Goal: Information Seeking & Learning: Learn about a topic

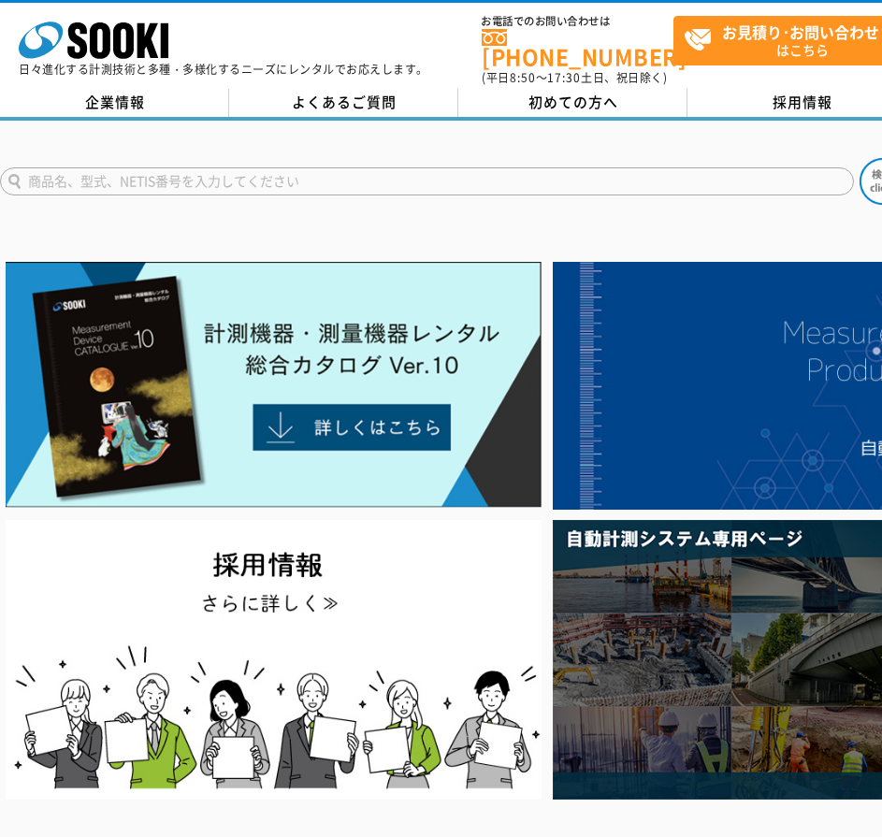
click at [208, 170] on input "text" at bounding box center [427, 181] width 854 height 28
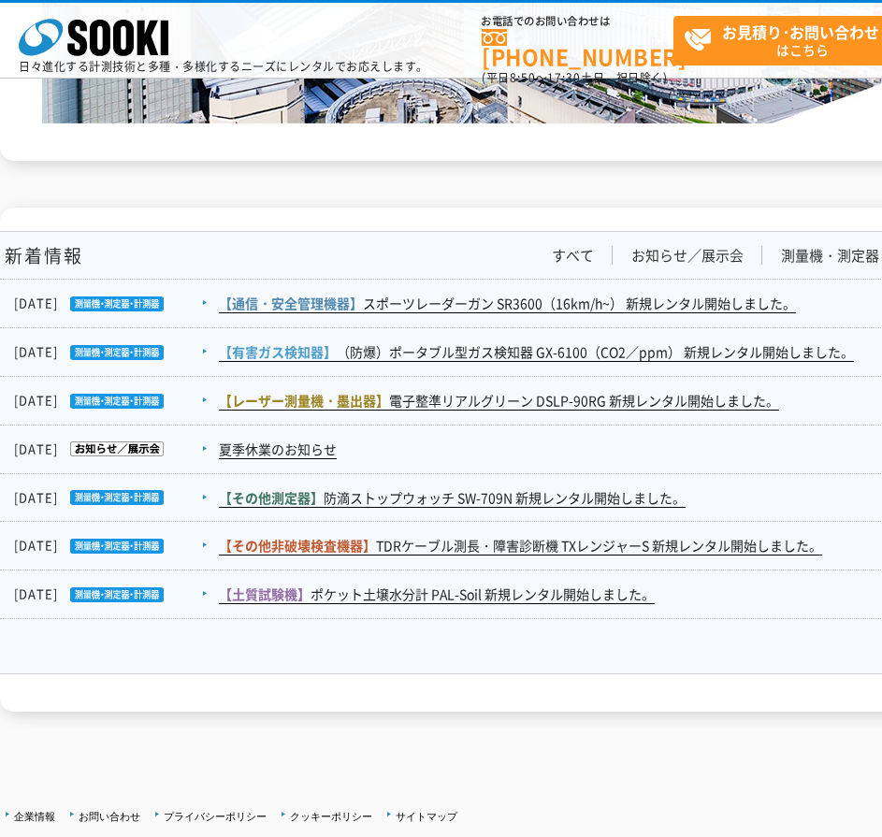
scroll to position [2981, 0]
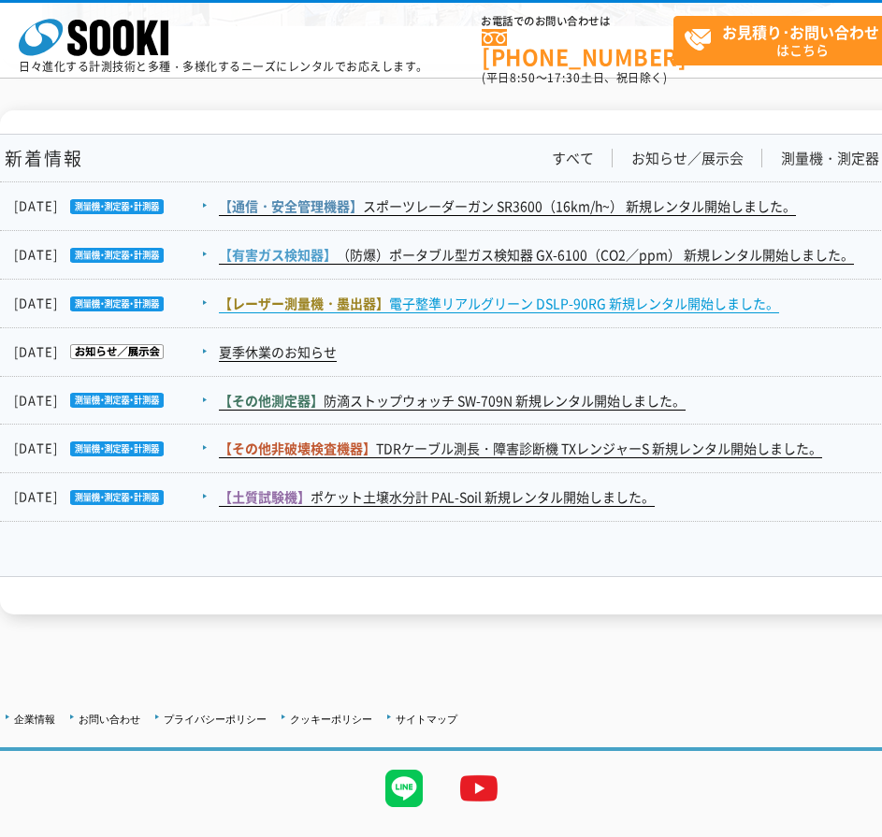
type input "商品名、型式、NETIS番号を入力してください"
click at [484, 311] on link "【レーザー測量機・[PERSON_NAME]器】 電子整準リアルグリーン DSLP-90RG 新規レンタル開始しました。" at bounding box center [499, 304] width 560 height 20
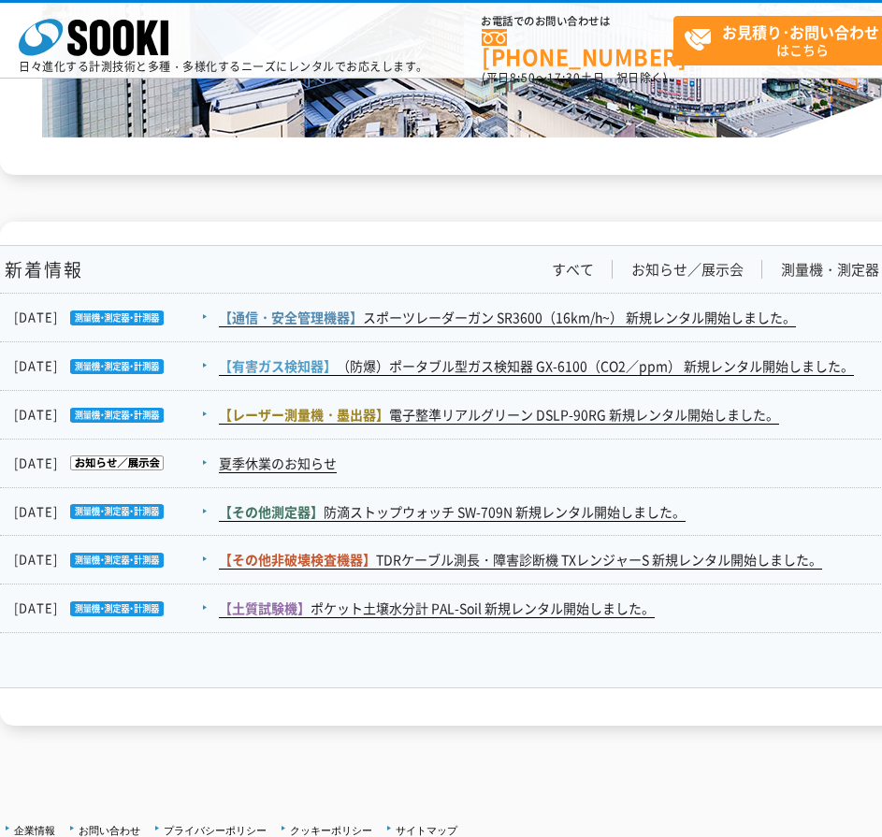
scroll to position [2868, 0]
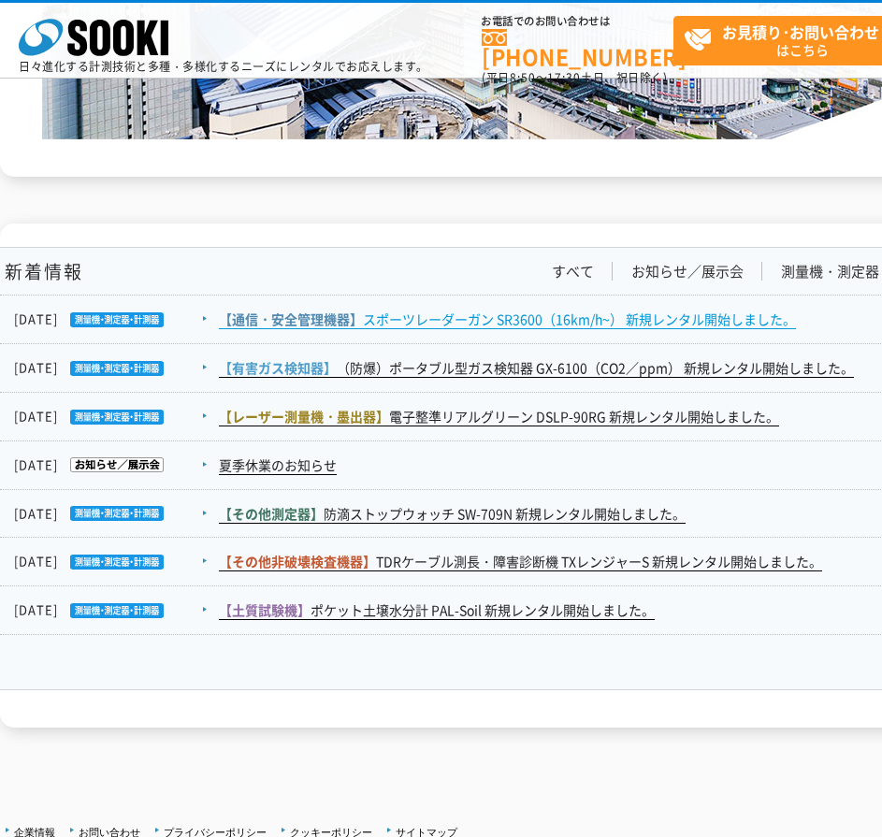
click at [402, 322] on link "【通信・安全管理機器】 スポーツレーダーガン SR3600（16km/h~） 新規レンタル開始しました。" at bounding box center [507, 320] width 577 height 20
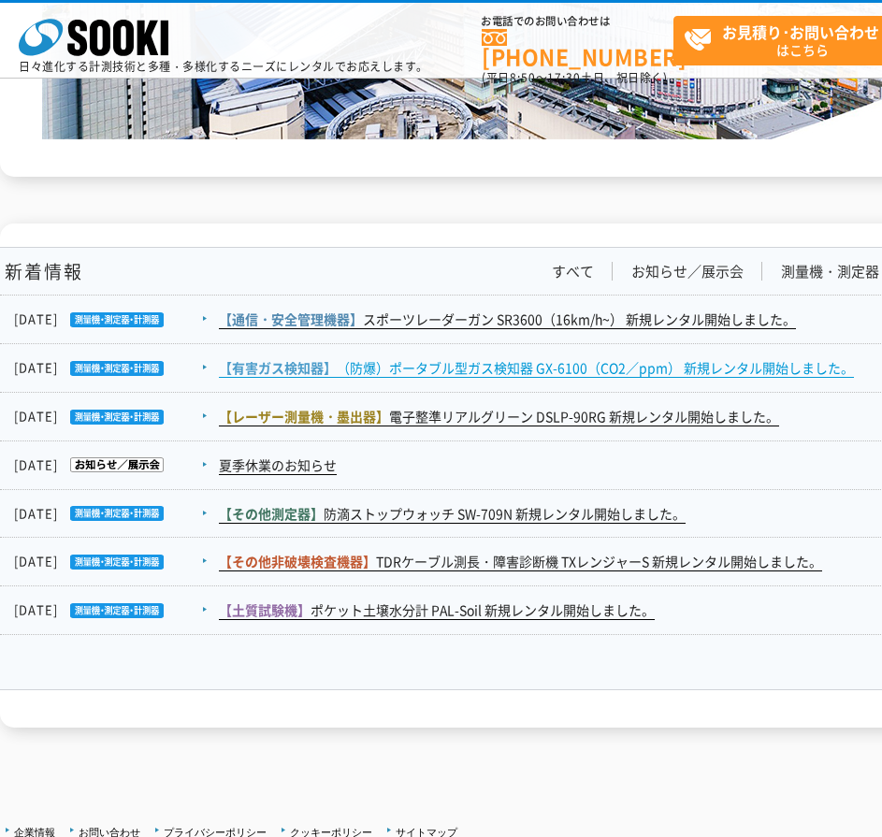
click at [331, 369] on span "【有害ガス検知器】" at bounding box center [278, 367] width 118 height 19
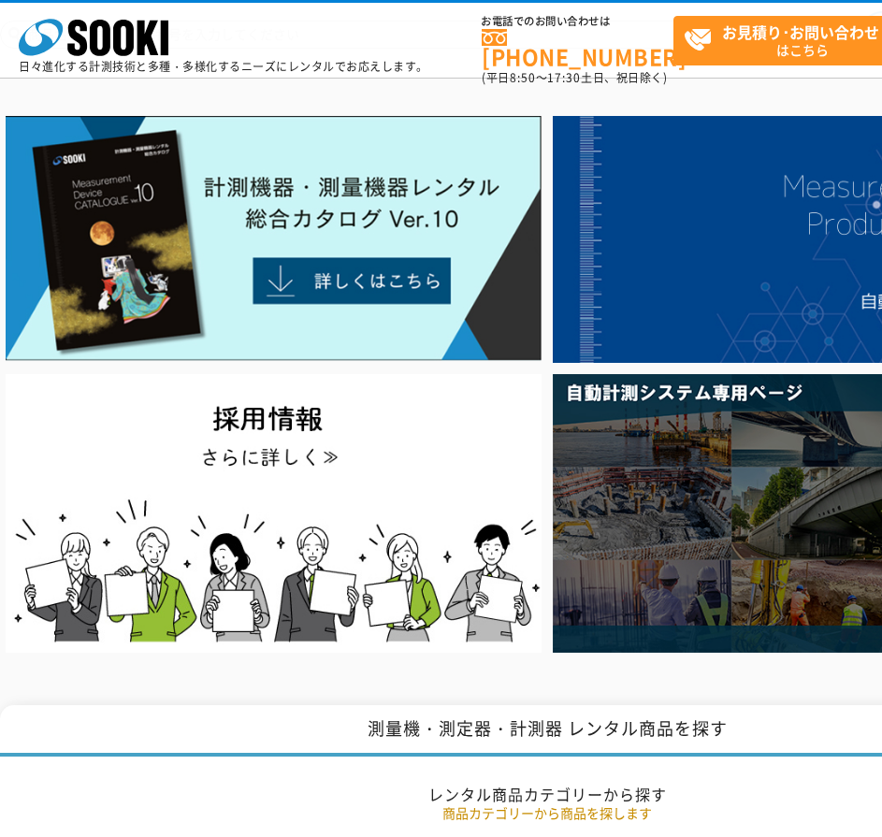
scroll to position [0, 0]
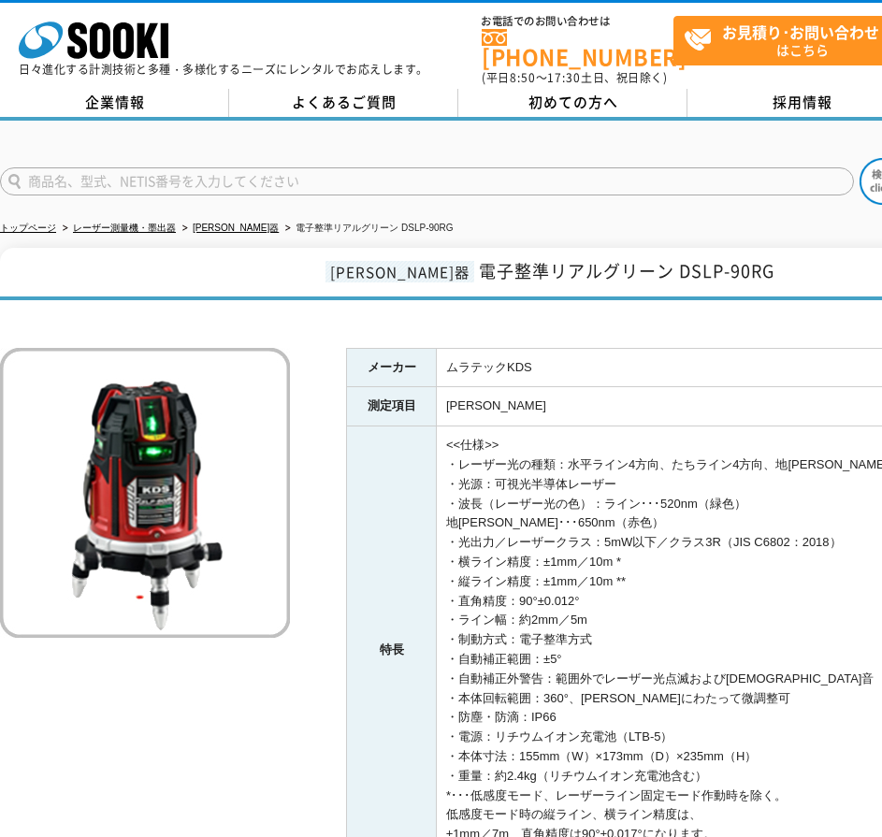
drag, startPoint x: 539, startPoint y: 359, endPoint x: 622, endPoint y: 704, distance: 354.9
click at [622, 704] on tbody "メーカー ムラテックKDS 測定項目 墨出 特長 <<仕様>> ・レーザー光の種類：水平ライン4方向、たちライン4方向、地墨点、鉛直 ・光源：可視光半導体レー…" at bounding box center [720, 610] width 747 height 525
click at [622, 704] on td "<<仕様>> ・レーザー光の種類：水平ライン4方向、たちライン4方向、地墨点、鉛直 ・光源：可視光半導体レーザー ・波長（レーザー光の色）：ライン･･･520…" at bounding box center [765, 650] width 657 height 448
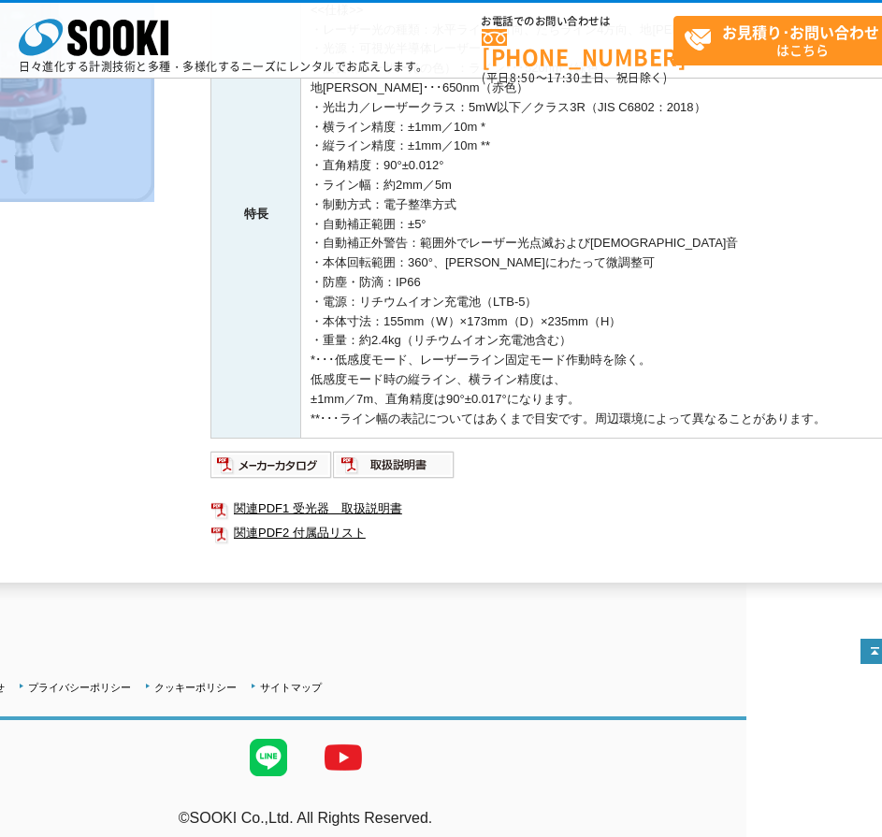
scroll to position [349, 212]
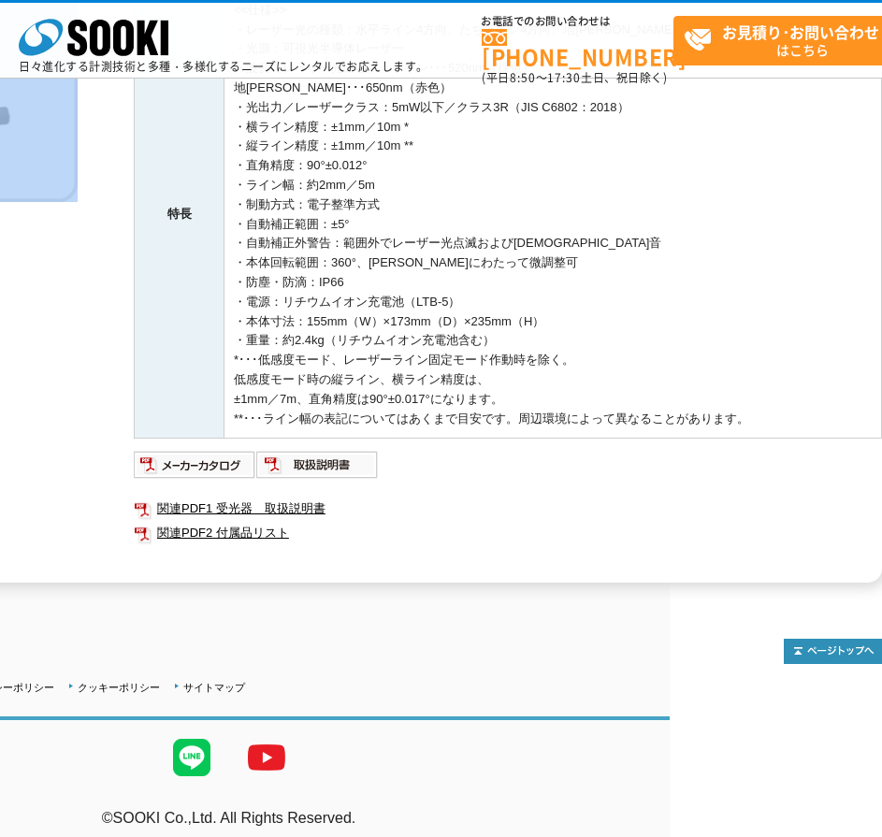
drag, startPoint x: 445, startPoint y: 350, endPoint x: 803, endPoint y: 402, distance: 361.9
click at [803, 402] on tbody "メーカー ムラテックKDS 測定項目 墨出 特長 <<仕様>> ・レーザー光の種類：水平ライン4方向、たちライン4方向、地墨点、鉛直 ・光源：可視光半導体レー…" at bounding box center [508, 175] width 747 height 525
click at [803, 402] on td "<<仕様>> ・レーザー光の種類：水平ライン4方向、たちライン4方向、地墨点、鉛直 ・光源：可視光半導体レーザー ・波長（レーザー光の色）：ライン･･･520…" at bounding box center [552, 215] width 657 height 448
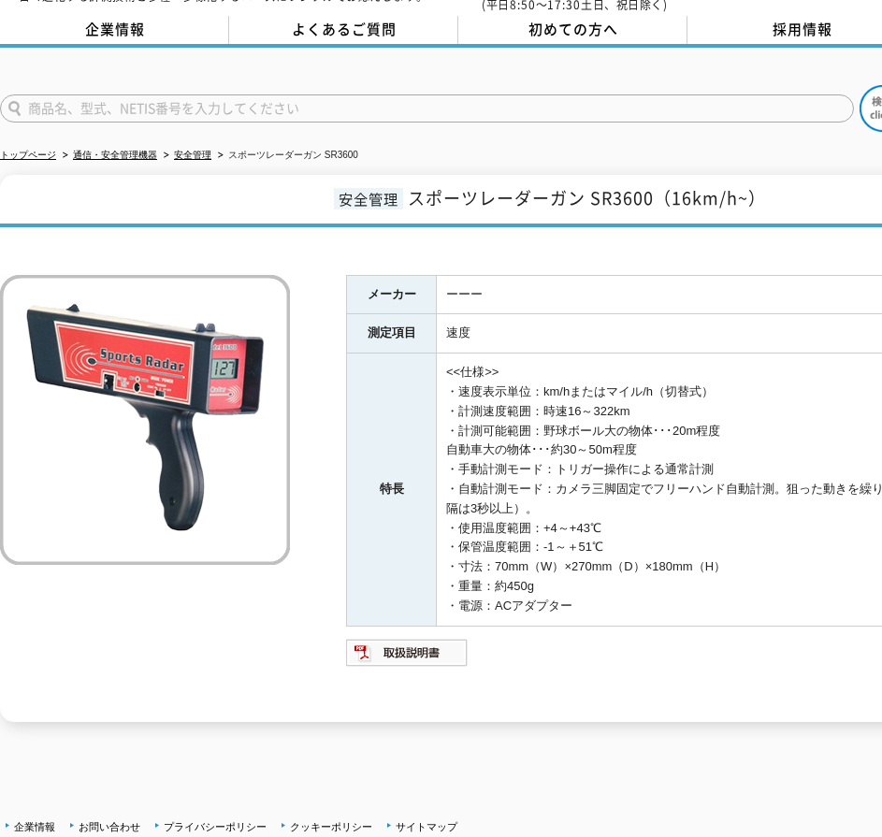
scroll to position [74, 0]
